Goal: Navigation & Orientation: Find specific page/section

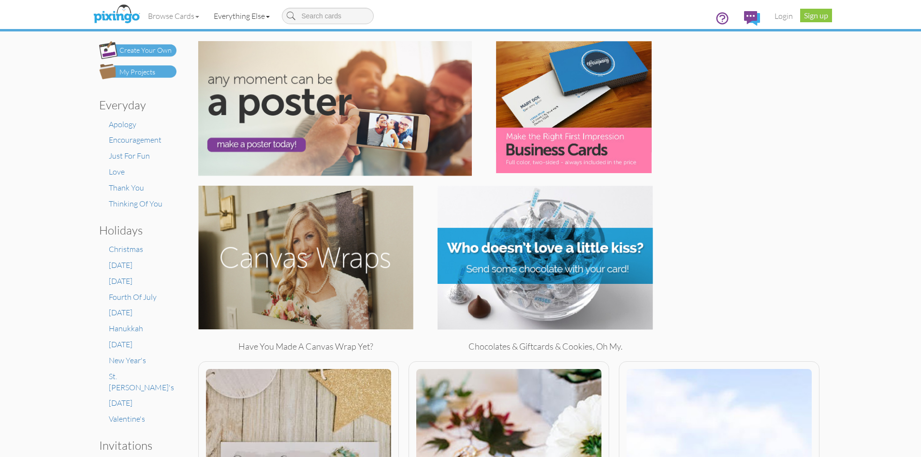
click at [271, 18] on link "Everything Else" at bounding box center [242, 16] width 71 height 24
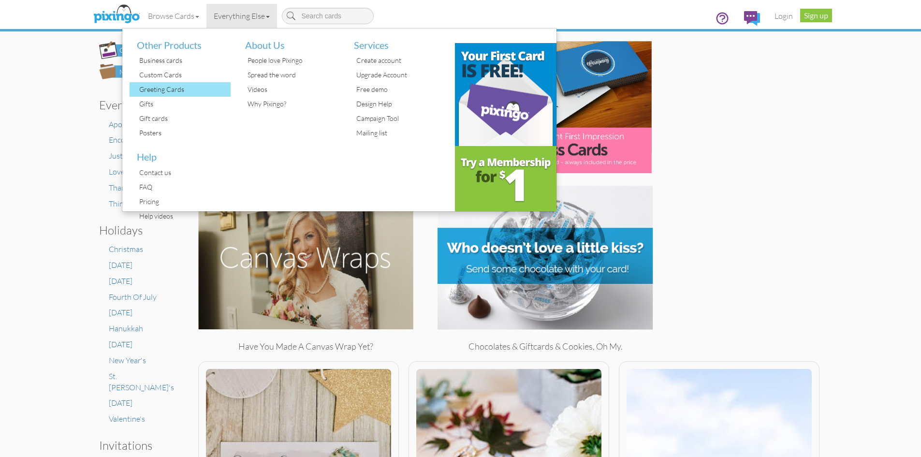
drag, startPoint x: 171, startPoint y: 88, endPoint x: 157, endPoint y: 88, distance: 14.0
click at [157, 88] on div "Greeting Cards" at bounding box center [184, 89] width 94 height 15
